Goal: Task Accomplishment & Management: Complete application form

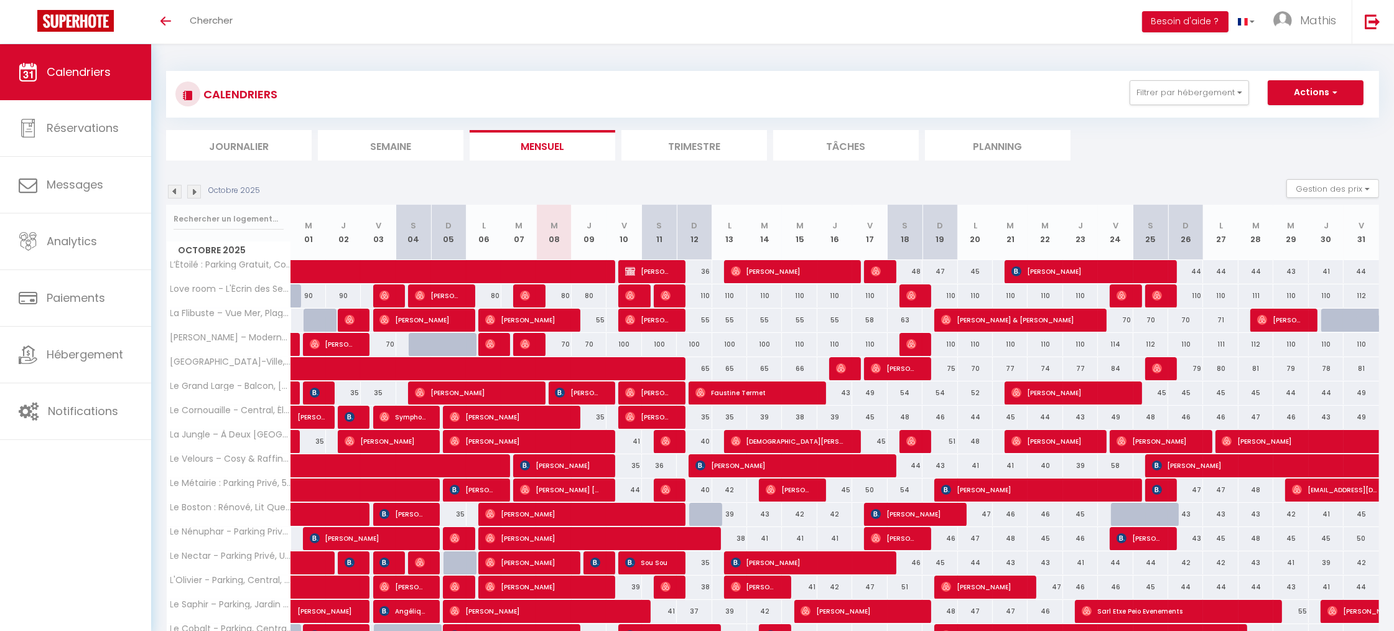
click at [437, 1] on div "Toggle menubar Chercher BUTTON Besoin d'aide ? [PERSON_NAME] Paramètres Équipe" at bounding box center [737, 22] width 1294 height 44
click at [1172, 106] on div "CALENDRIERS Filtrer par hébergement Tous L’Étoilé : Parking Gratuit, Confort & …" at bounding box center [772, 94] width 1194 height 28
click at [1164, 91] on button "Filtrer par hébergement" at bounding box center [1188, 92] width 119 height 25
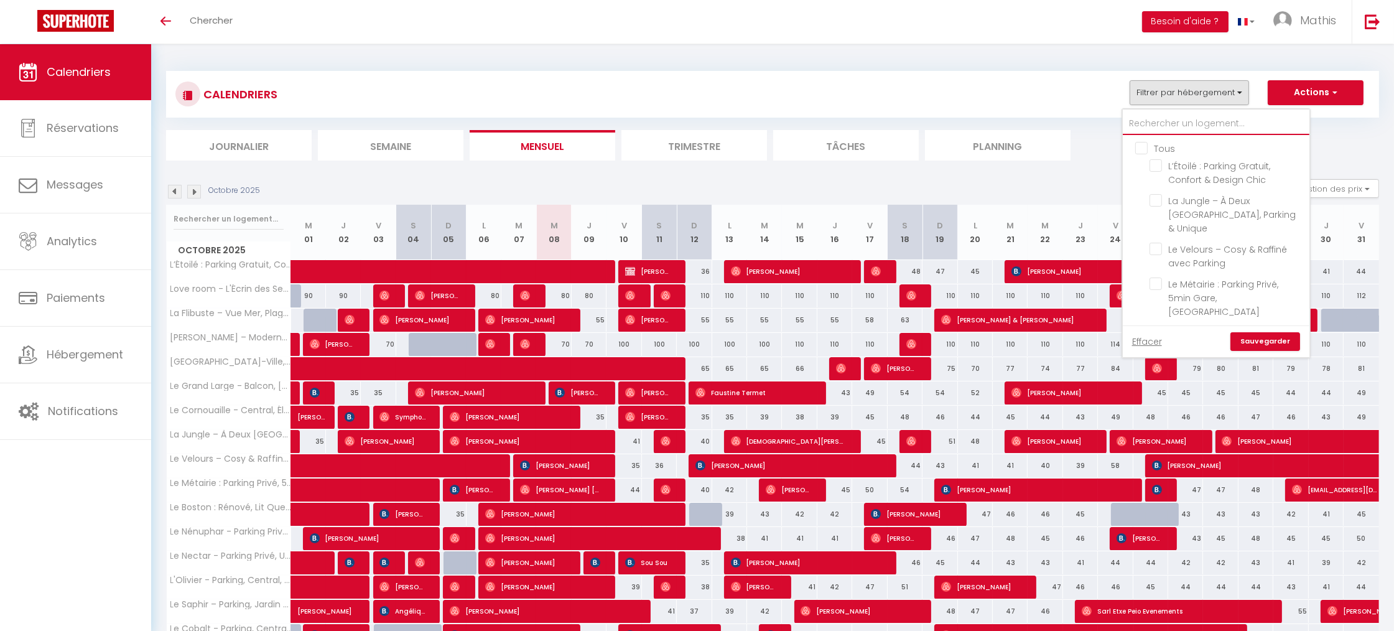
click at [1151, 113] on input "text" at bounding box center [1215, 124] width 187 height 22
type input "v"
checkbox input "false"
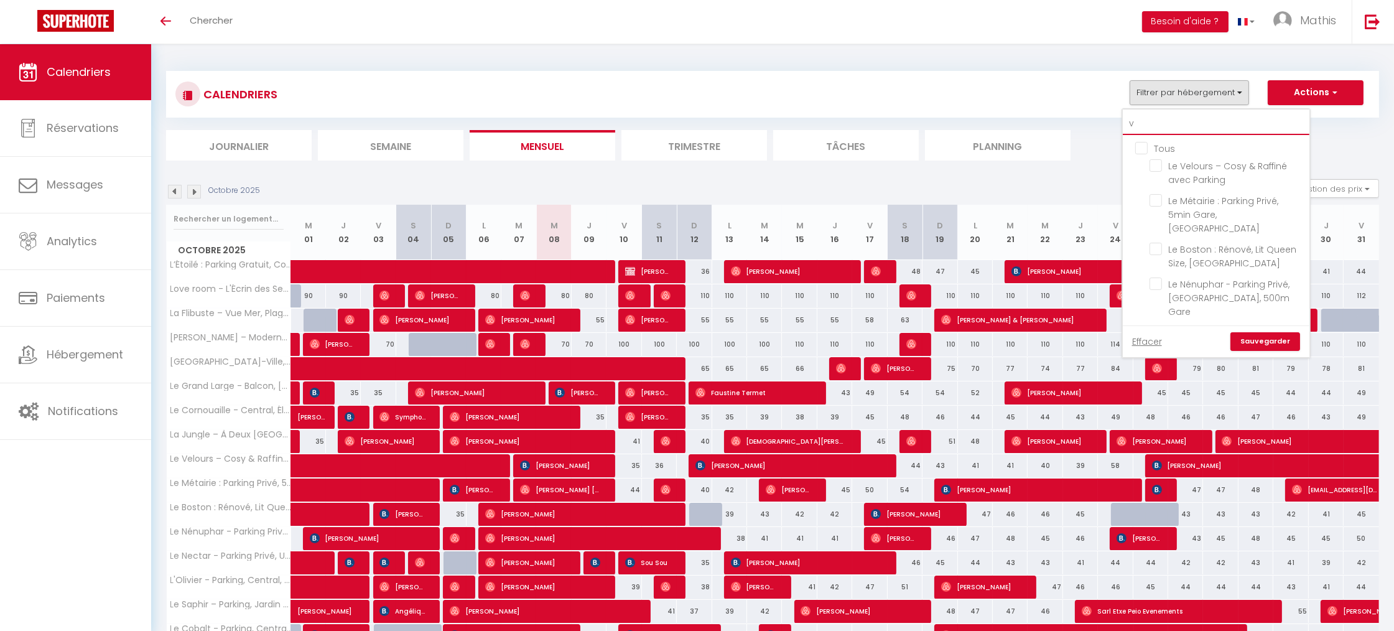
checkbox input "false"
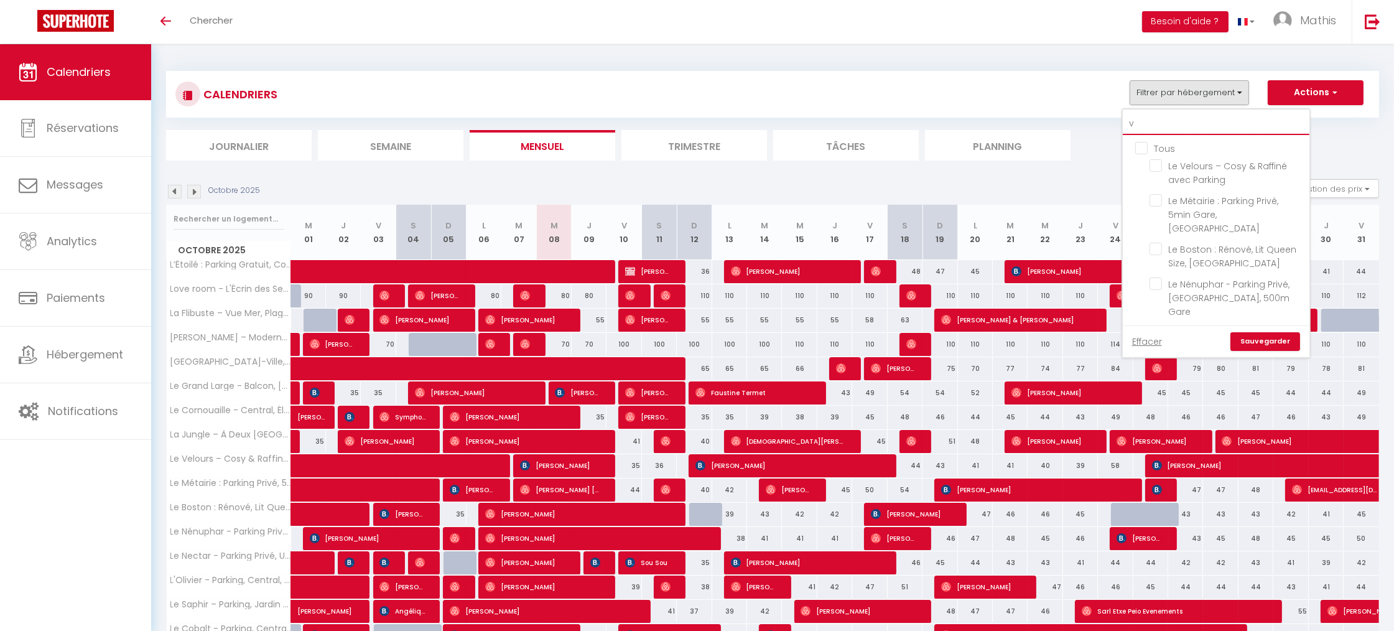
checkbox input "false"
type input "ve"
checkbox input "false"
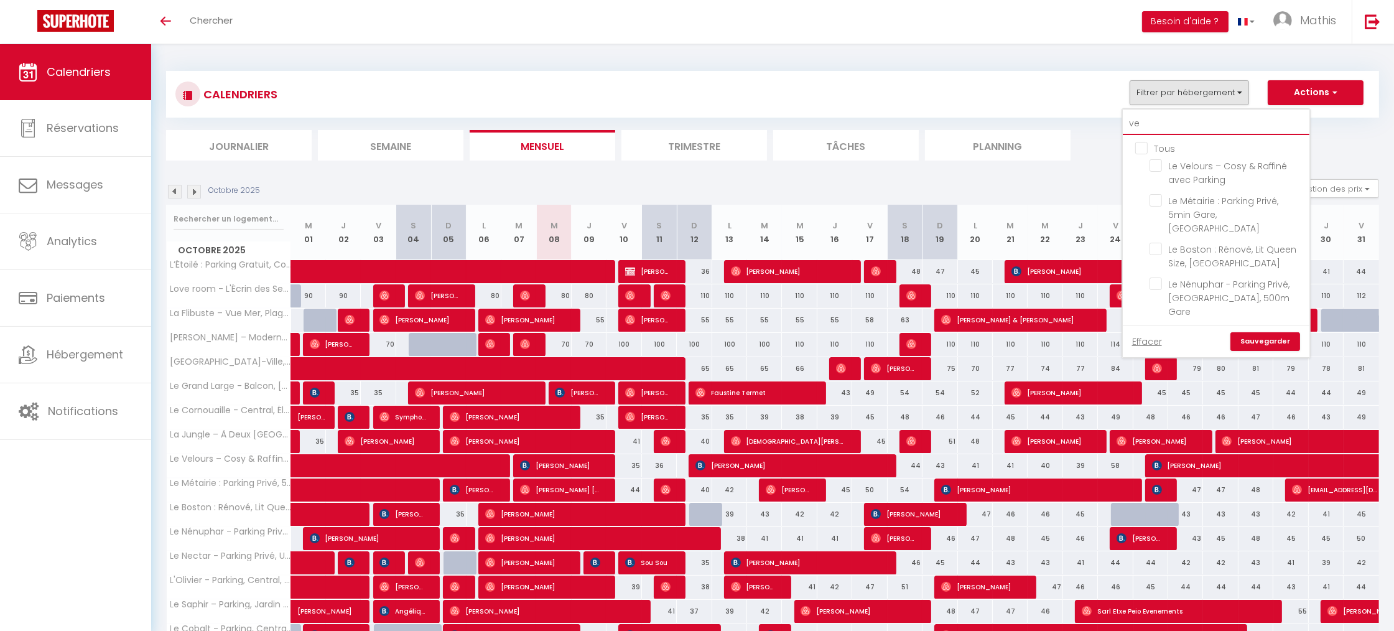
checkbox input "false"
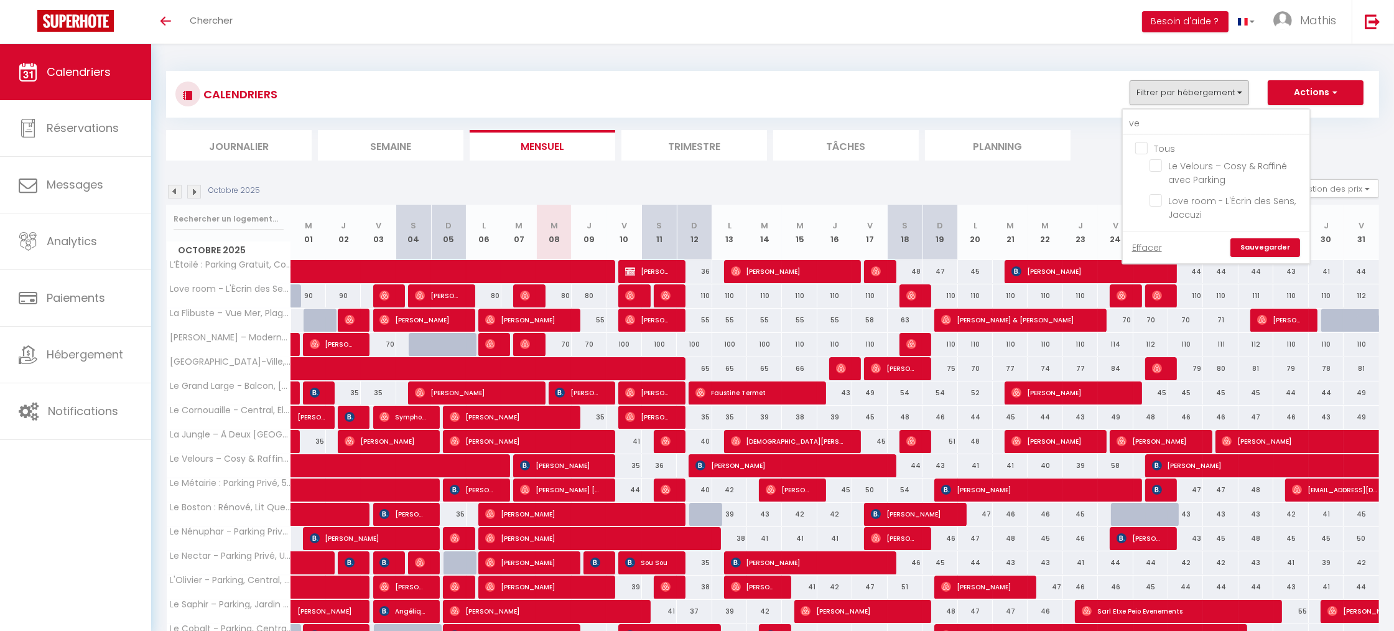
click at [1139, 167] on ul "Tous Le Velours – Cosy & Raffiné avec Parking Love room - L'Écrin des Sens, Jac…" at bounding box center [1215, 183] width 187 height 96
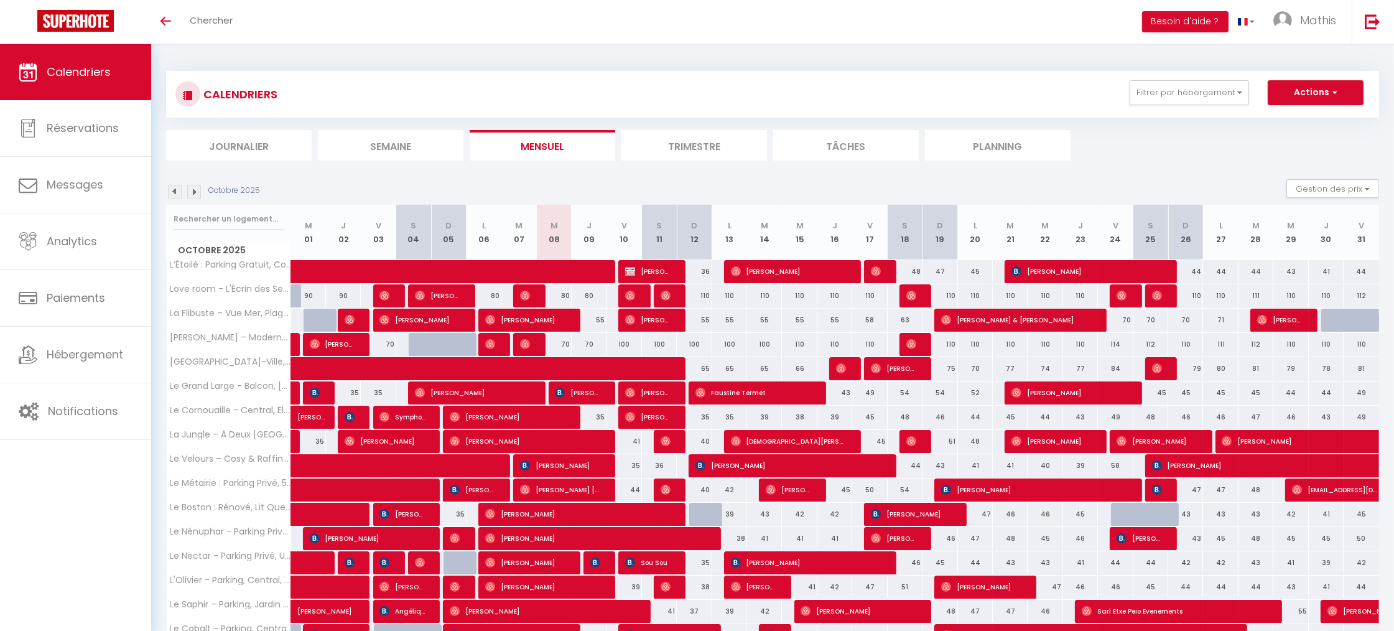
click at [1162, 105] on div "CALENDRIERS Filtrer par hébergement ve Tous Le Velours – Cosy & Raffiné avec Pa…" at bounding box center [772, 94] width 1194 height 28
drag, startPoint x: 1160, startPoint y: 99, endPoint x: 1160, endPoint y: 117, distance: 18.0
click at [1160, 99] on button "Filtrer par hébergement" at bounding box center [1188, 92] width 119 height 25
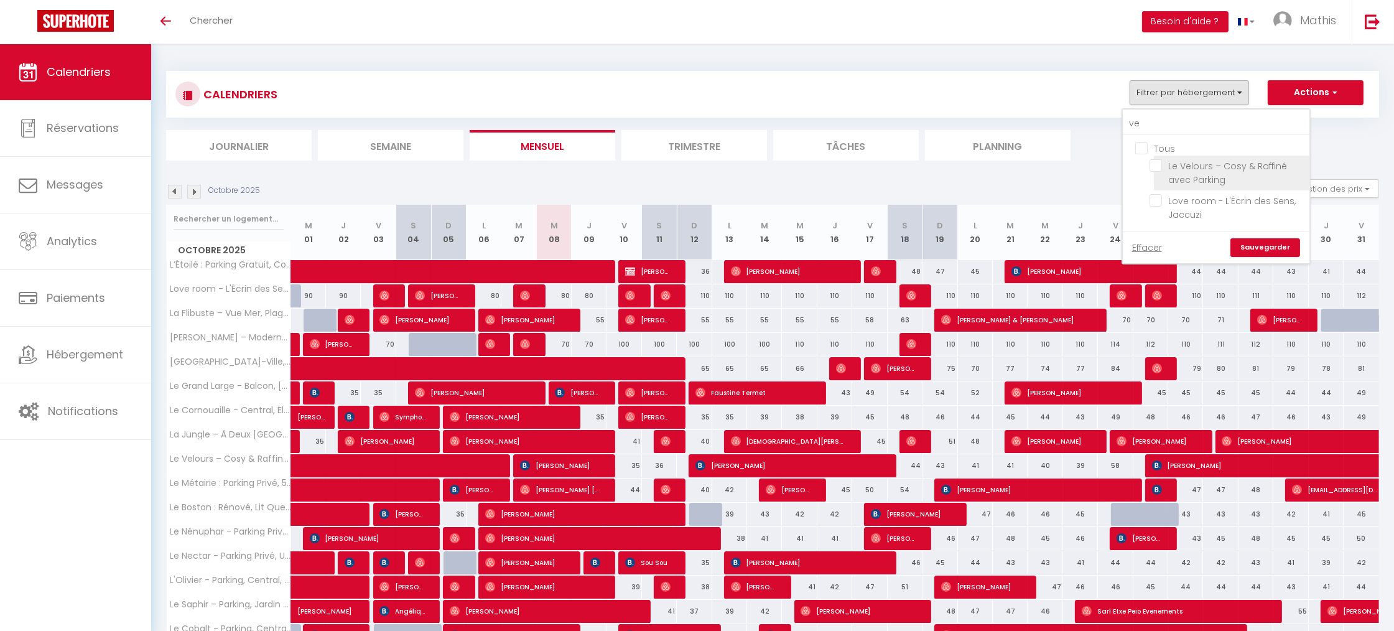
click at [1162, 164] on input "Le Velours – Cosy & Raffiné avec Parking" at bounding box center [1226, 165] width 155 height 12
checkbox input "true"
checkbox input "false"
click at [1259, 241] on link "Sauvegarder" at bounding box center [1265, 247] width 70 height 19
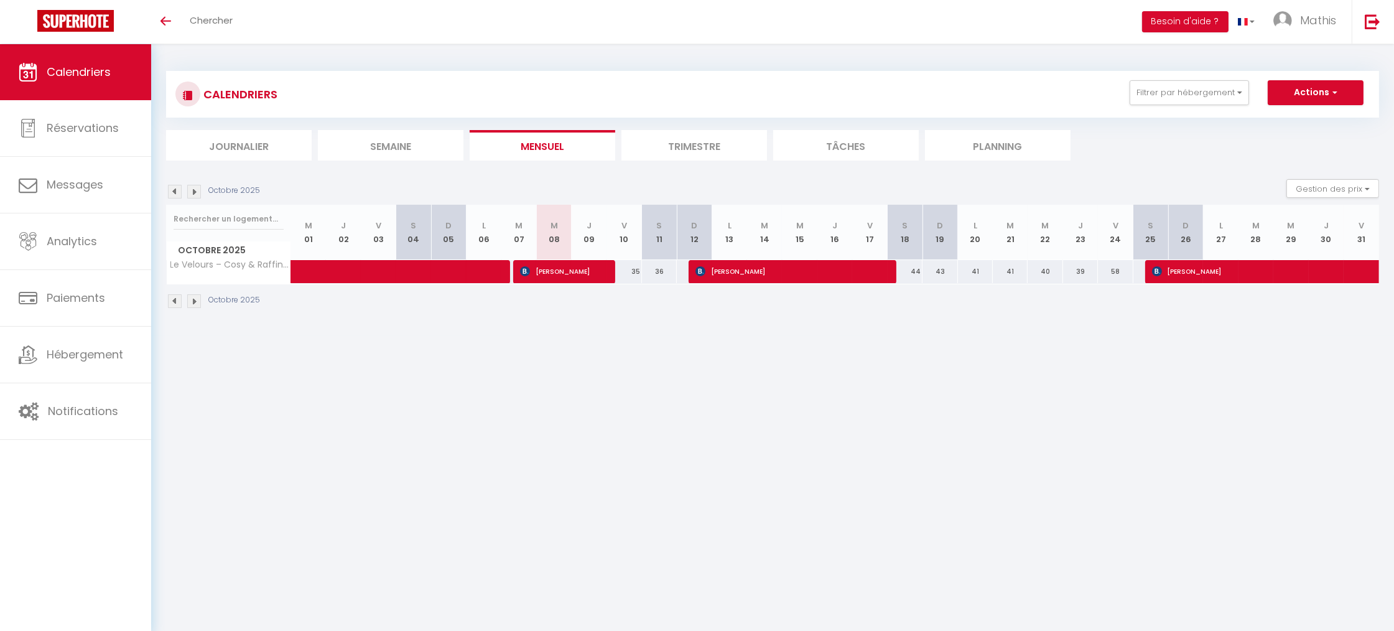
click at [738, 272] on span "[PERSON_NAME]" at bounding box center [788, 271] width 186 height 24
select select "OK"
select select "KO"
select select "0"
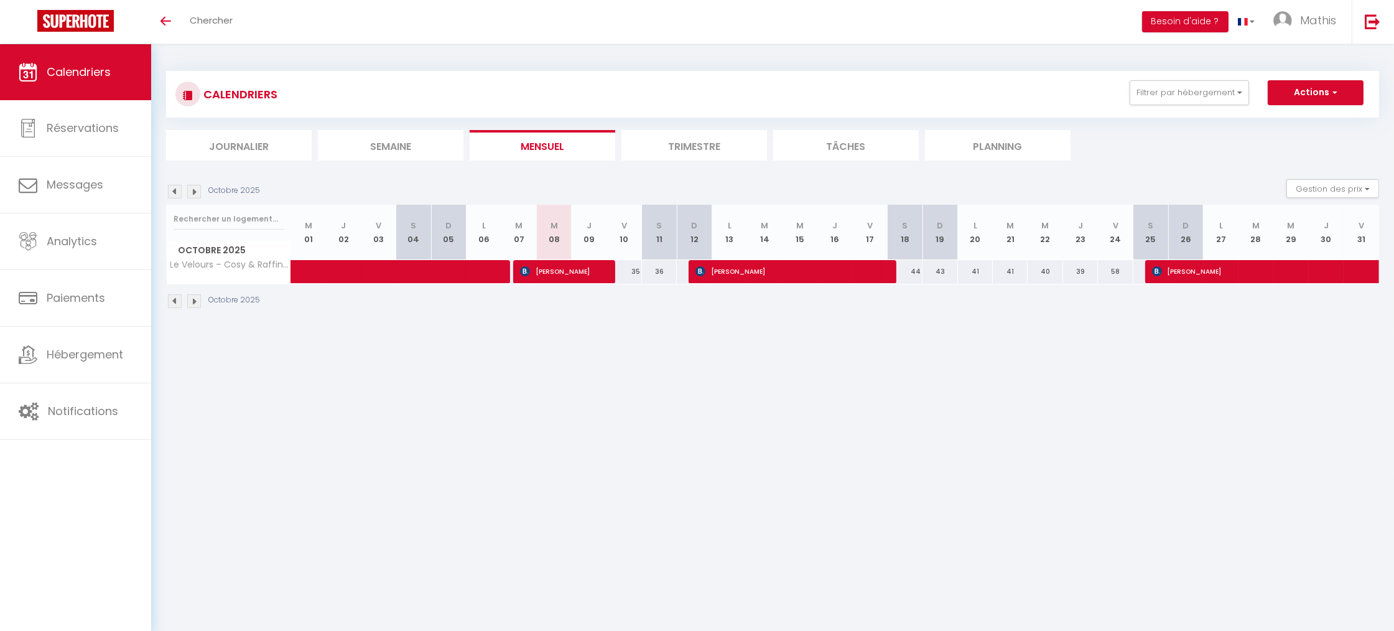
select select "1"
select select
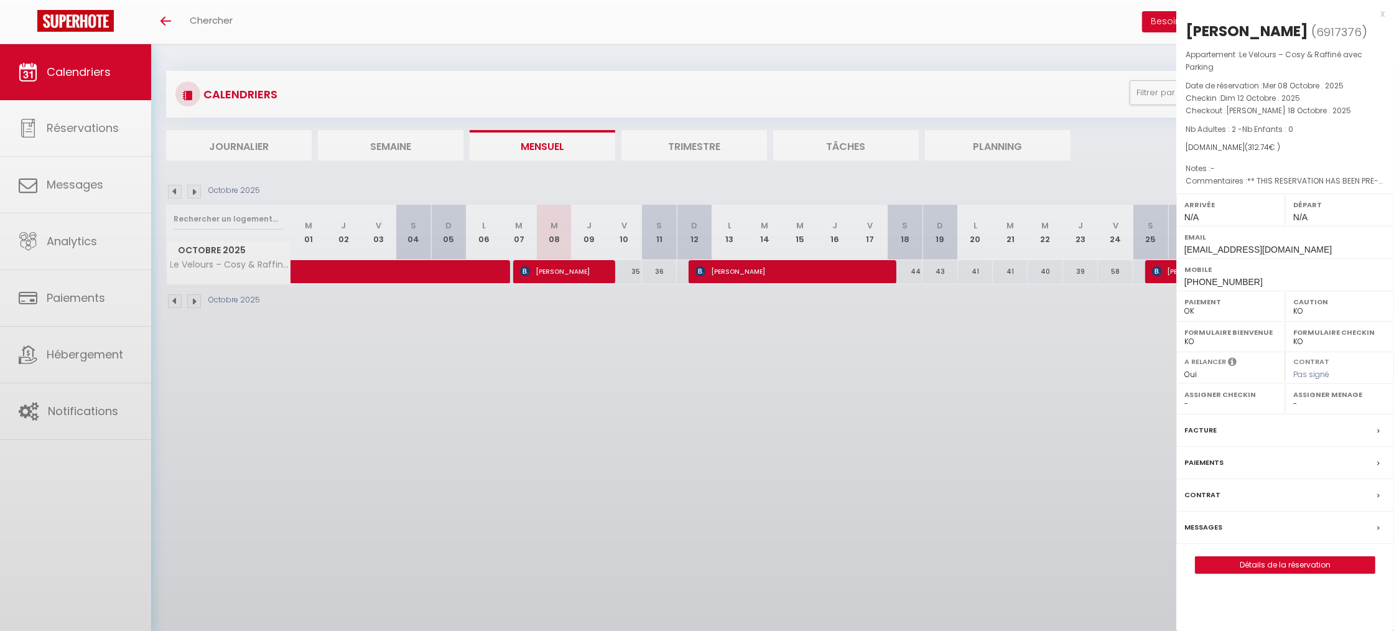
select select "49602"
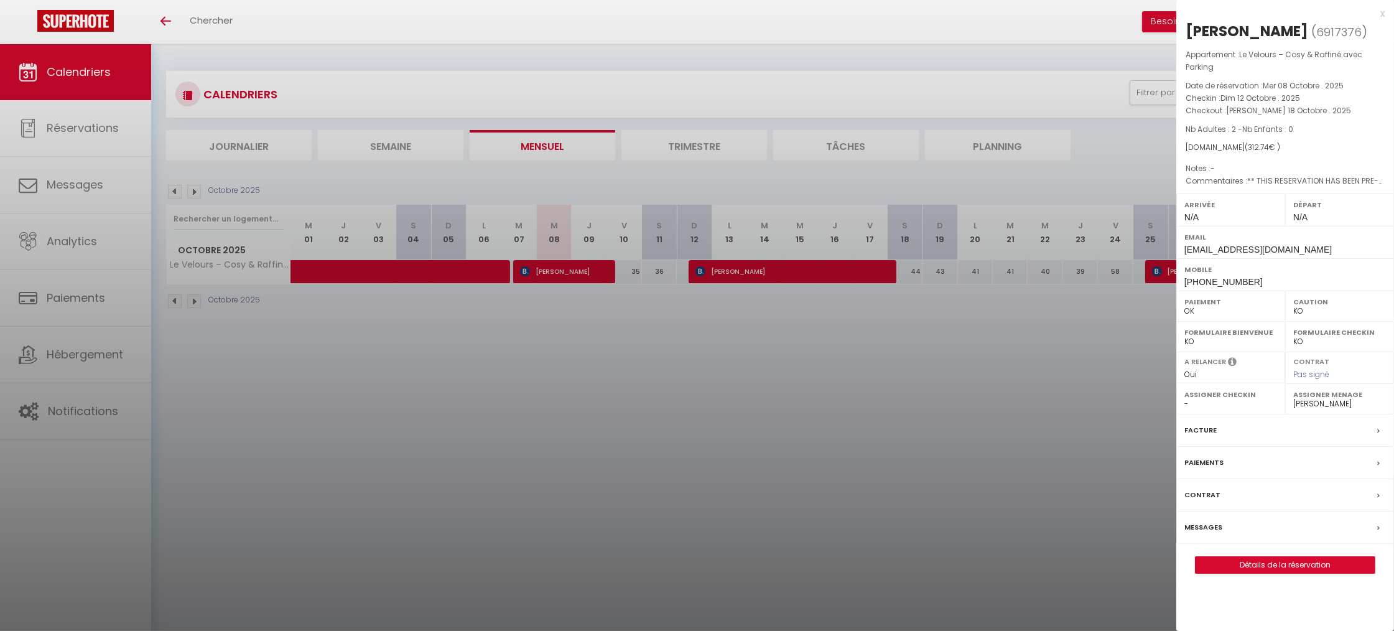
drag, startPoint x: 1185, startPoint y: 34, endPoint x: 1279, endPoint y: 31, distance: 94.5
click at [1279, 31] on div "[PERSON_NAME]" at bounding box center [1246, 31] width 122 height 20
click at [1280, 31] on div "[PERSON_NAME]" at bounding box center [1246, 31] width 122 height 20
click at [1240, 557] on link "Détails de la réservation" at bounding box center [1284, 565] width 179 height 16
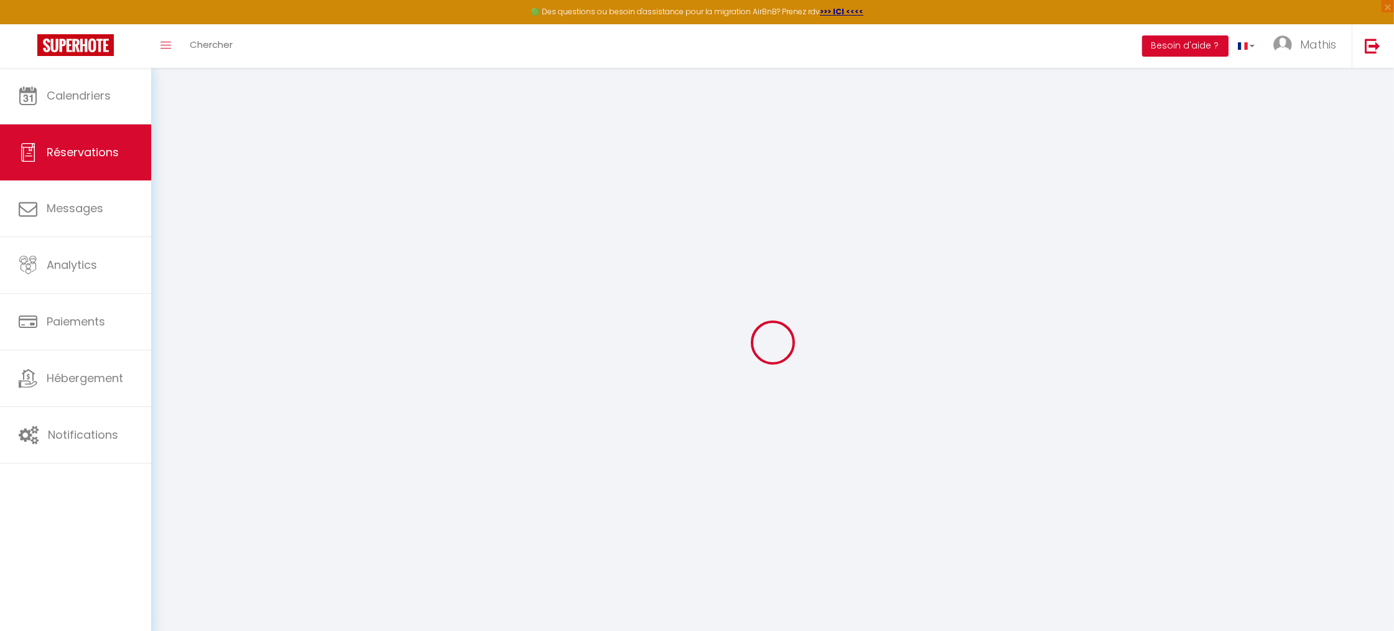
type input "[PERSON_NAME]"
type input "Gruden"
type input "[EMAIL_ADDRESS][DOMAIN_NAME]"
type input "[PHONE_NUMBER]"
select select "BE"
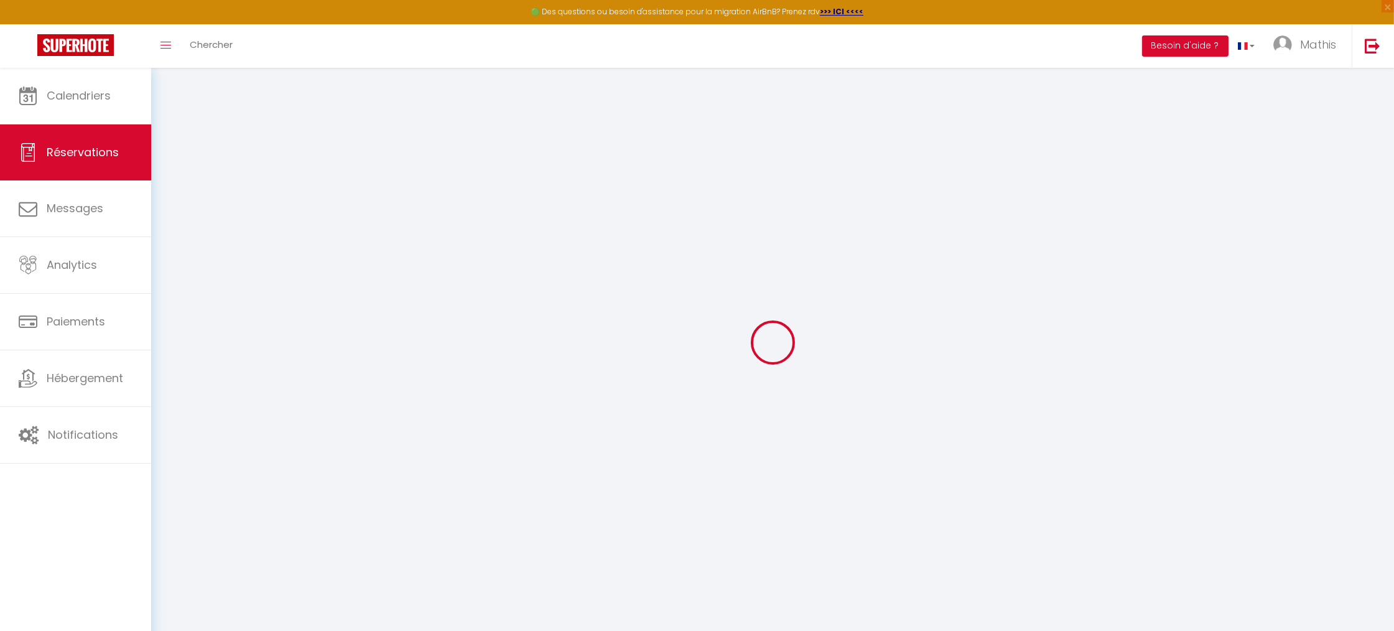
type input "44.7"
type input "4.38"
select select "75612"
select select "1"
select select
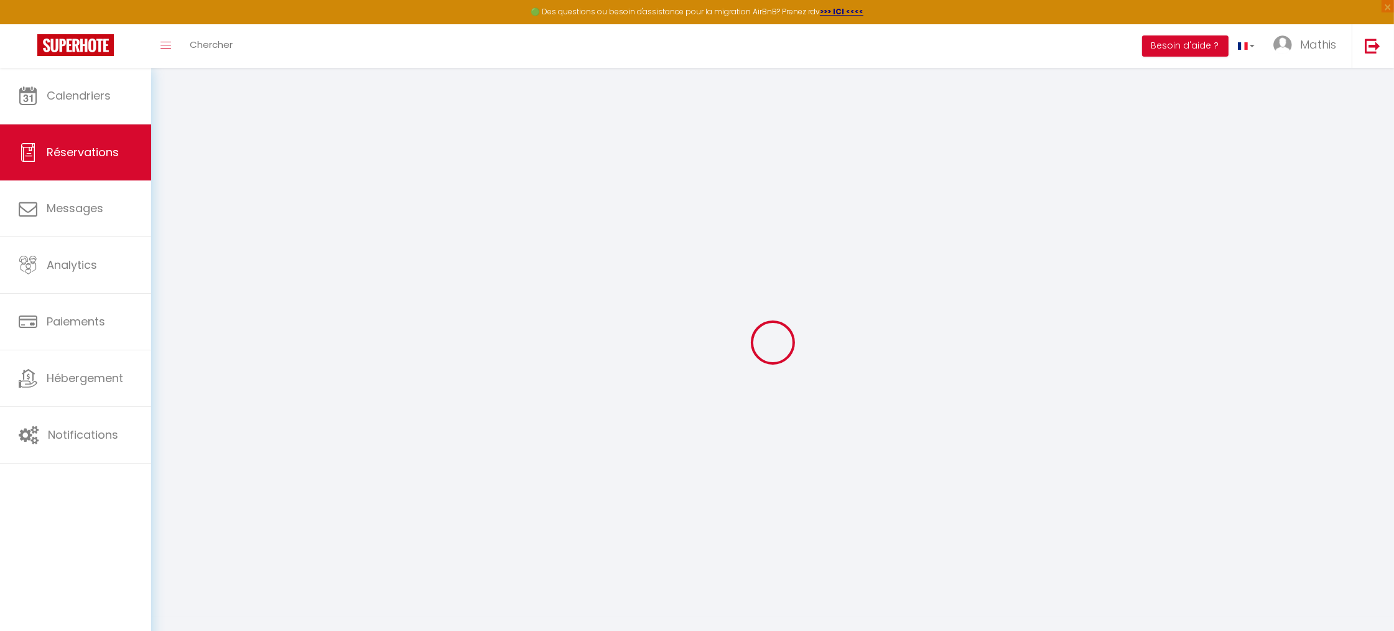
select select
type input "2"
select select "12"
select select
type input "268"
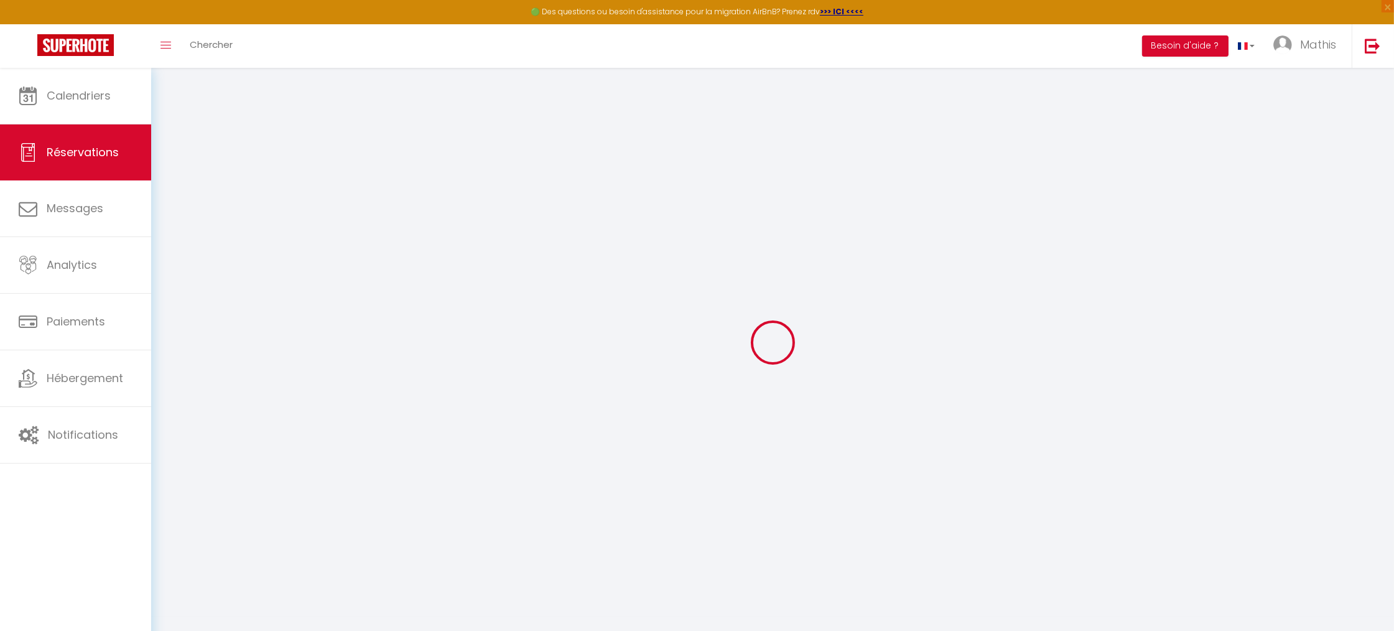
checkbox input "false"
type input "0"
select select "2"
type input "0"
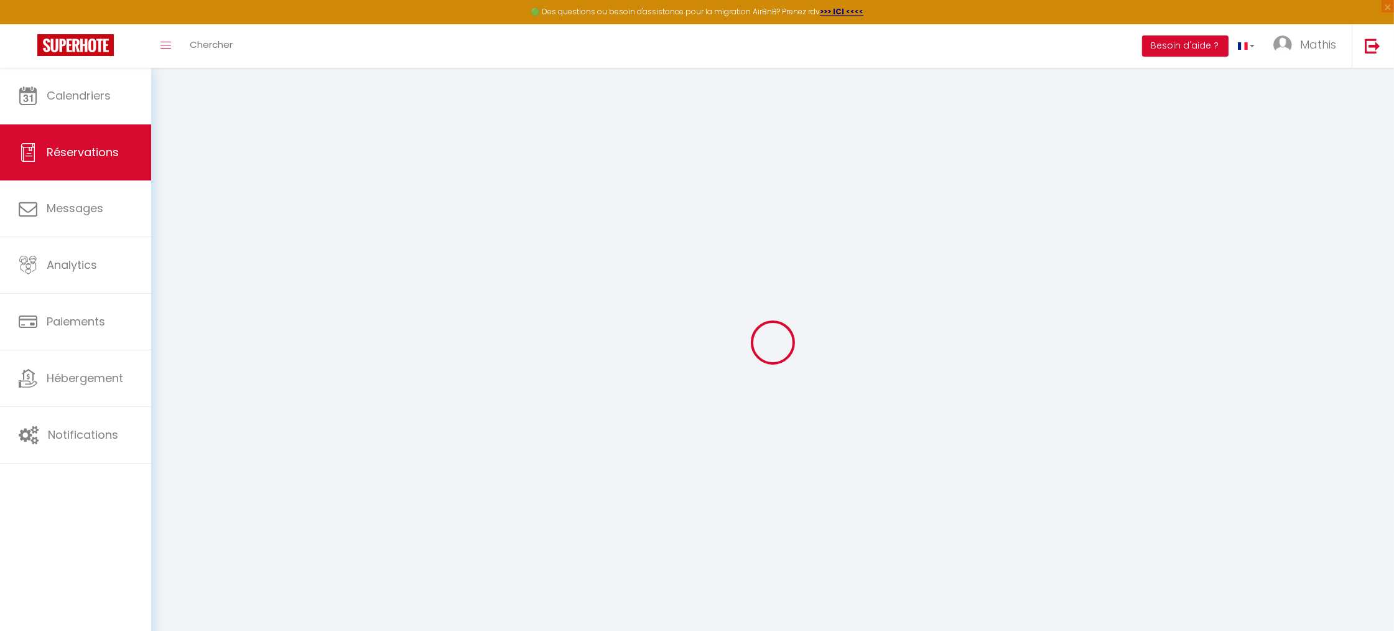
type input "0"
select select
select select "14"
checkbox input "false"
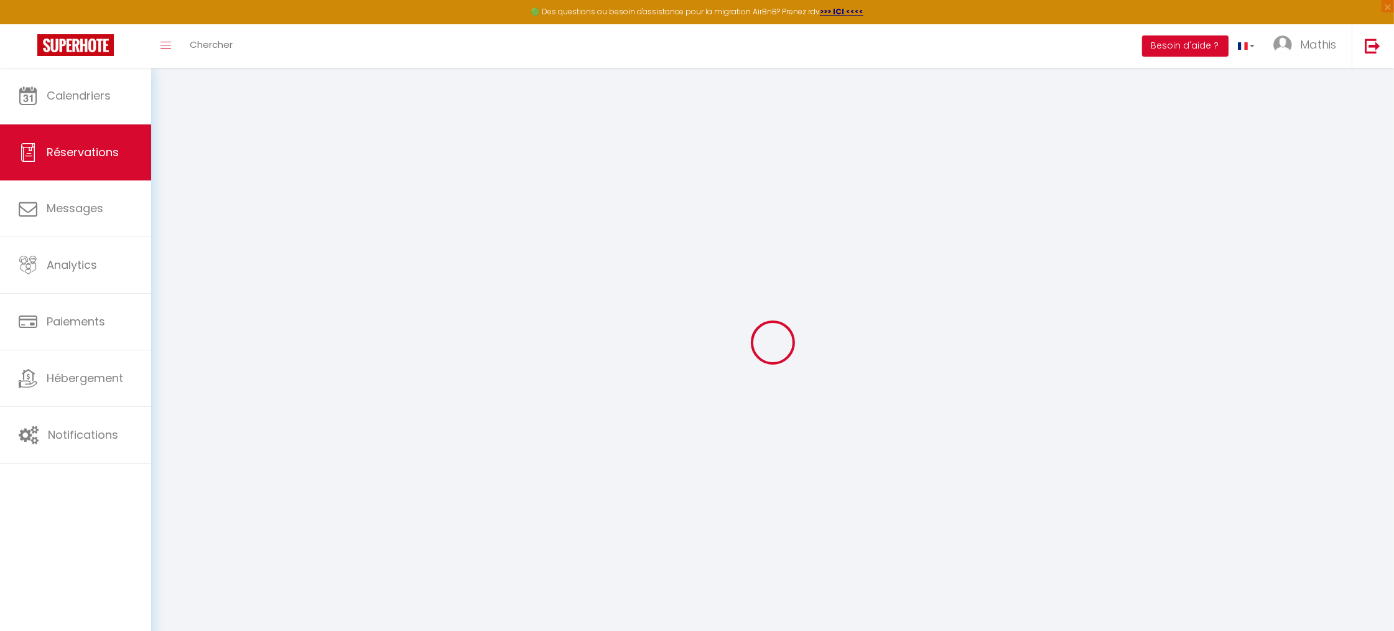
select select
checkbox input "false"
select select
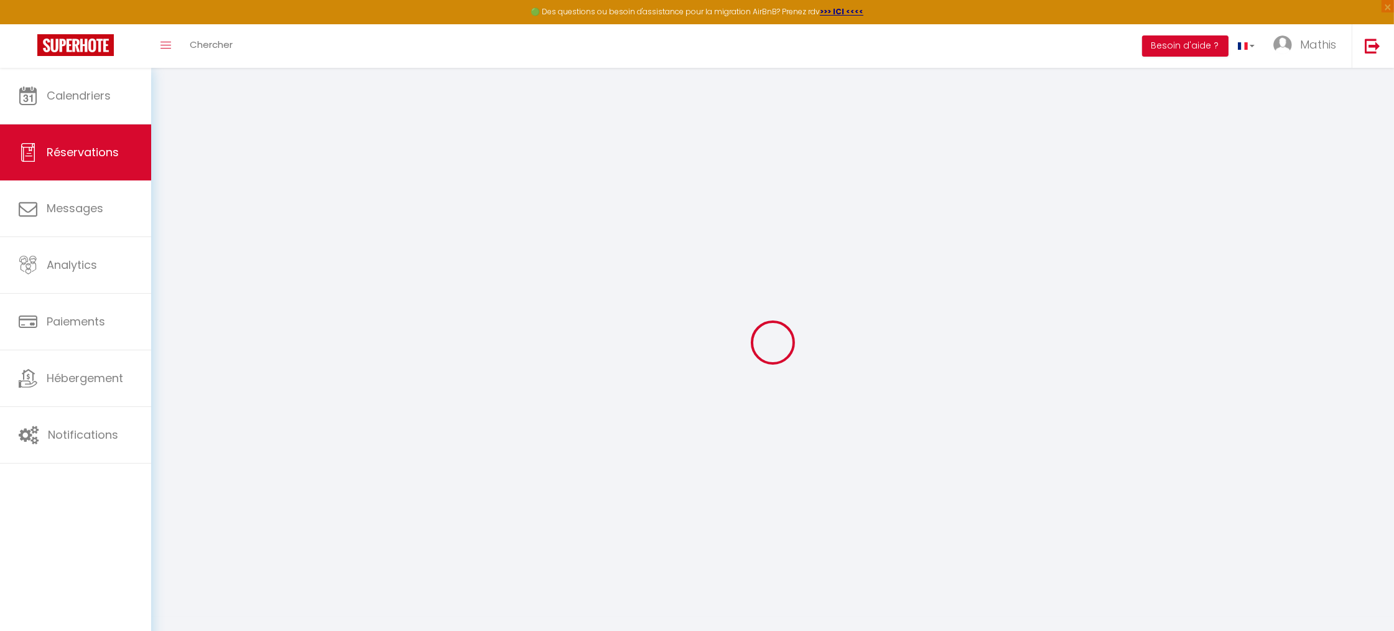
checkbox input "false"
select select
checkbox input "false"
type textarea "** THIS RESERVATION HAS BEEN PRE-PAID ** Approximate time of arrival: between 1…"
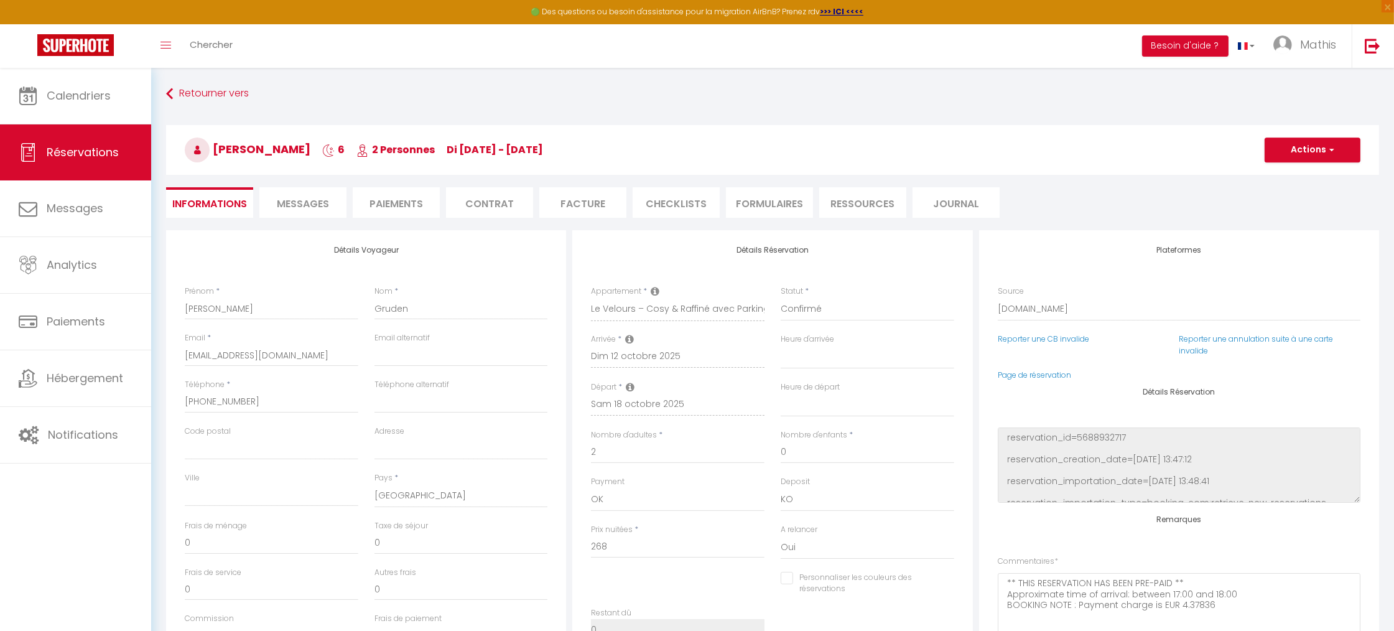
type input "30"
type input "14.74"
select select
checkbox input "false"
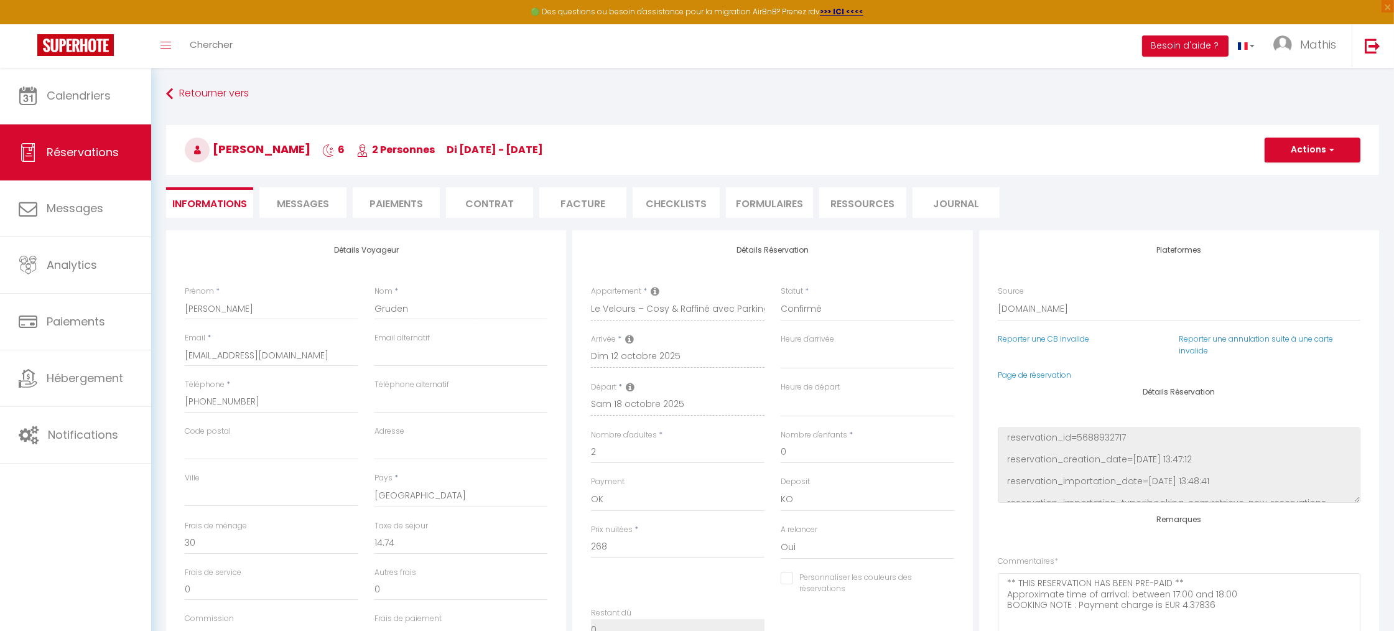
select select
